Goal: Task Accomplishment & Management: Manage account settings

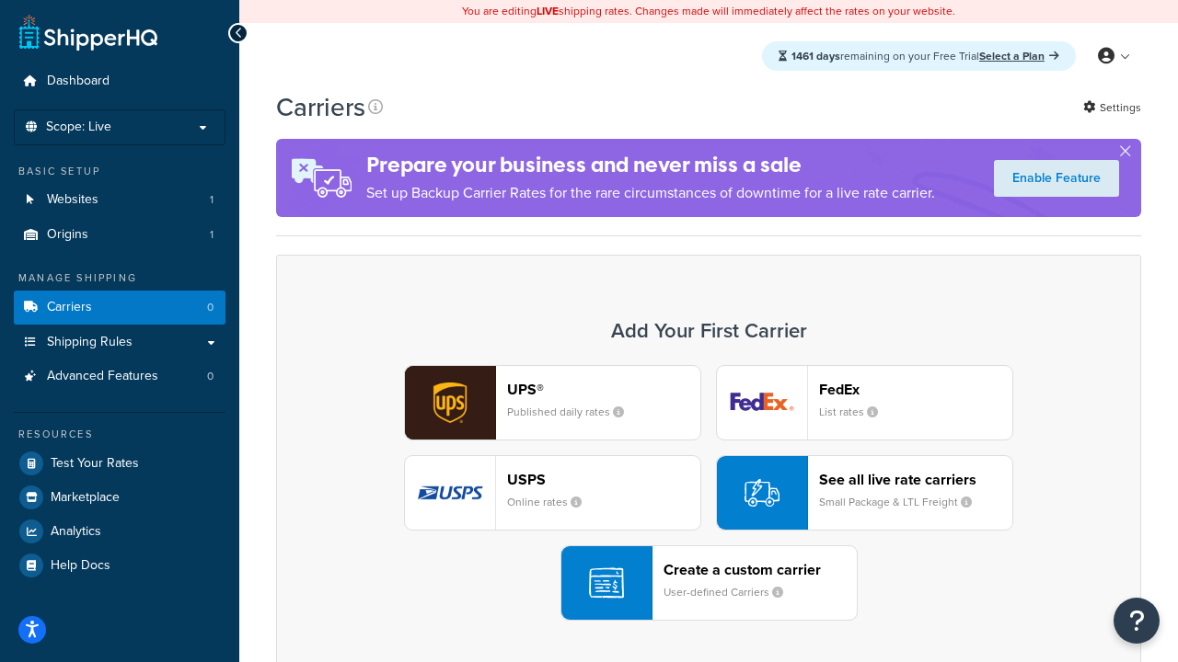
click at [708, 493] on div "UPS® Published daily rates FedEx List rates USPS Online rates See all live rate…" at bounding box center [708, 493] width 826 height 256
click at [915, 389] on header "FedEx" at bounding box center [915, 389] width 193 height 17
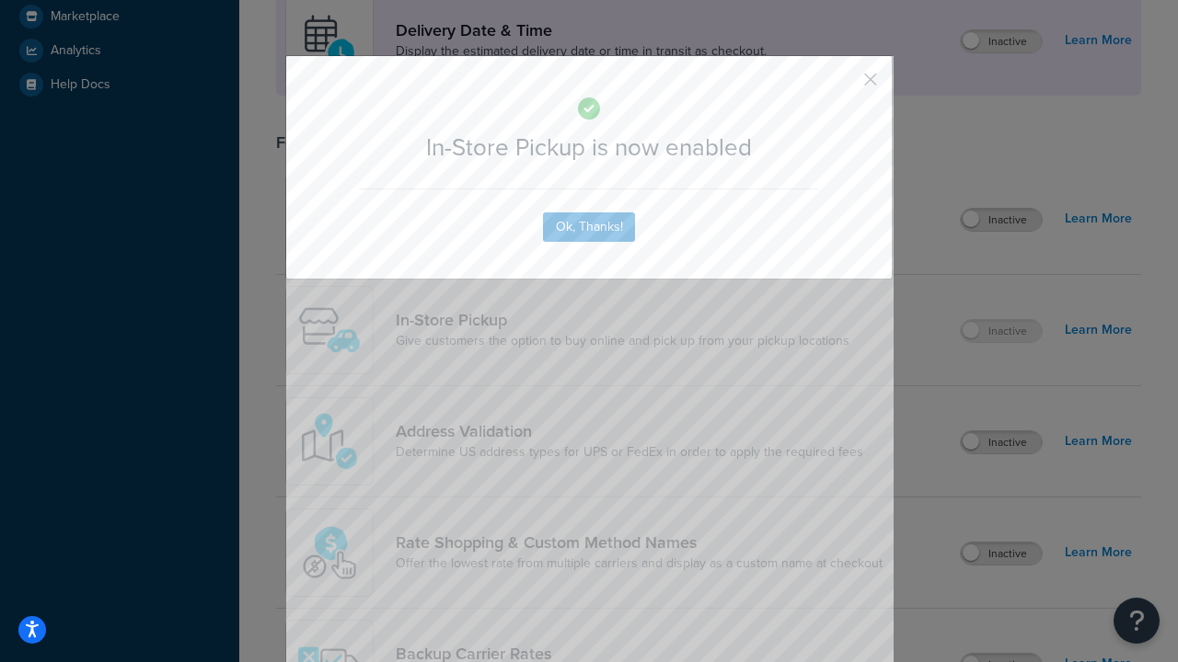
click at [843, 86] on button "button" at bounding box center [843, 86] width 5 height 5
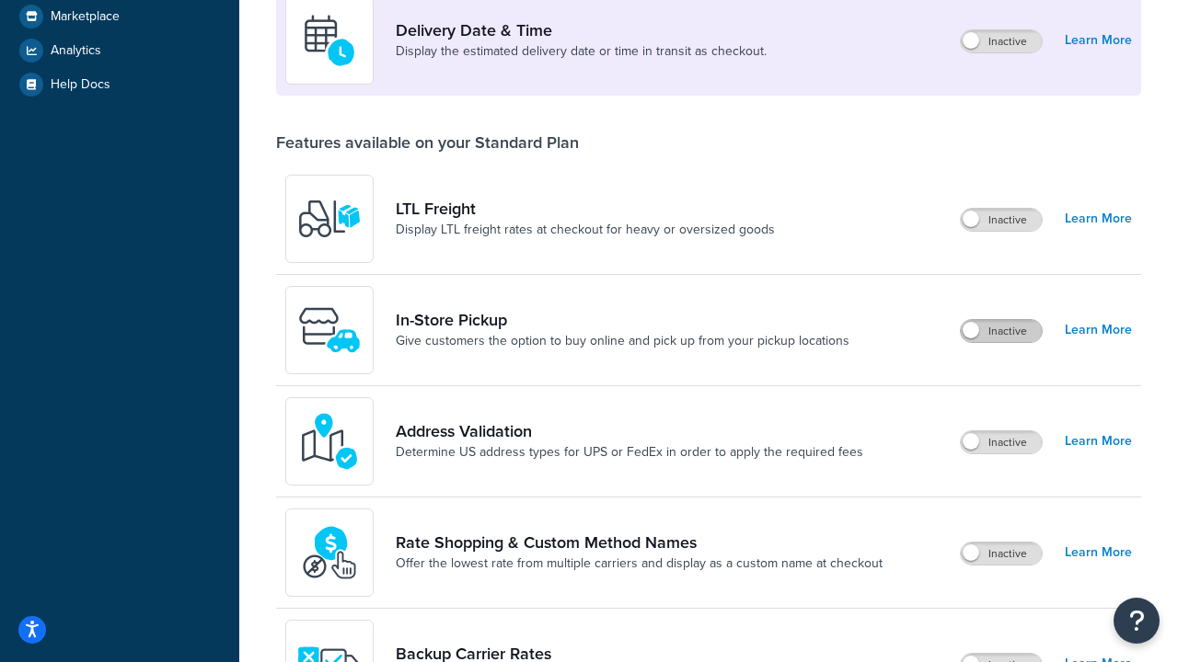
scroll to position [446, 0]
